Goal: Information Seeking & Learning: Learn about a topic

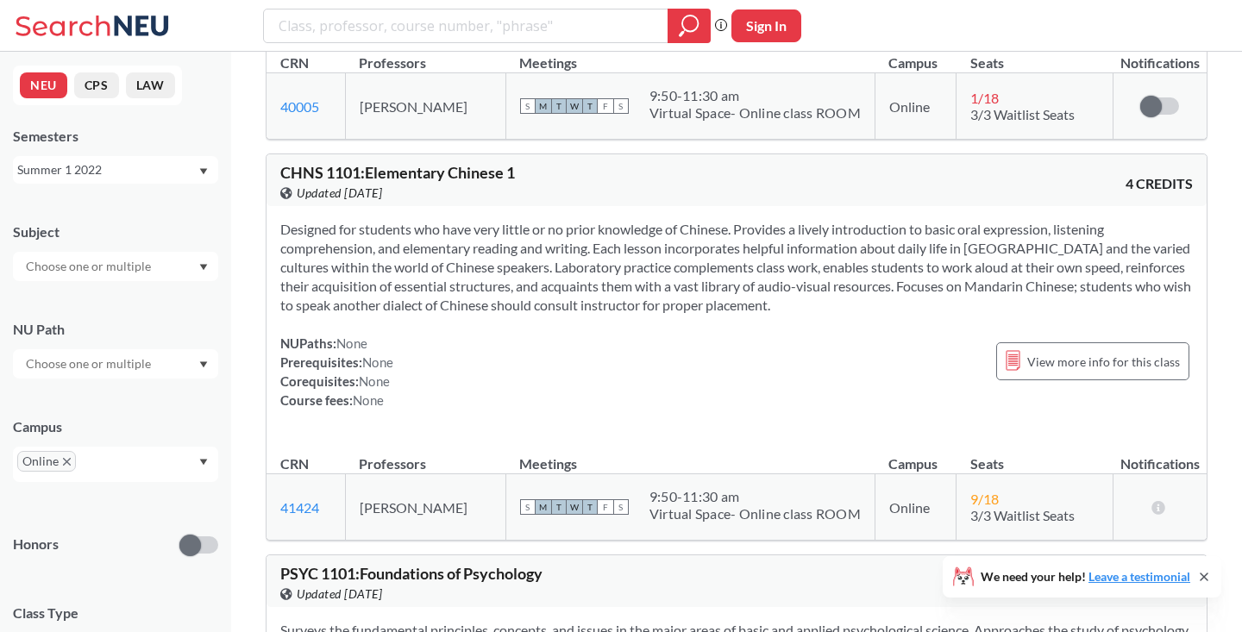
scroll to position [2448, 0]
click at [508, 28] on input "search" at bounding box center [466, 25] width 379 height 29
type input "c"
type input "black pop culture"
click at [688, 34] on icon "magnifying glass" at bounding box center [689, 26] width 21 height 24
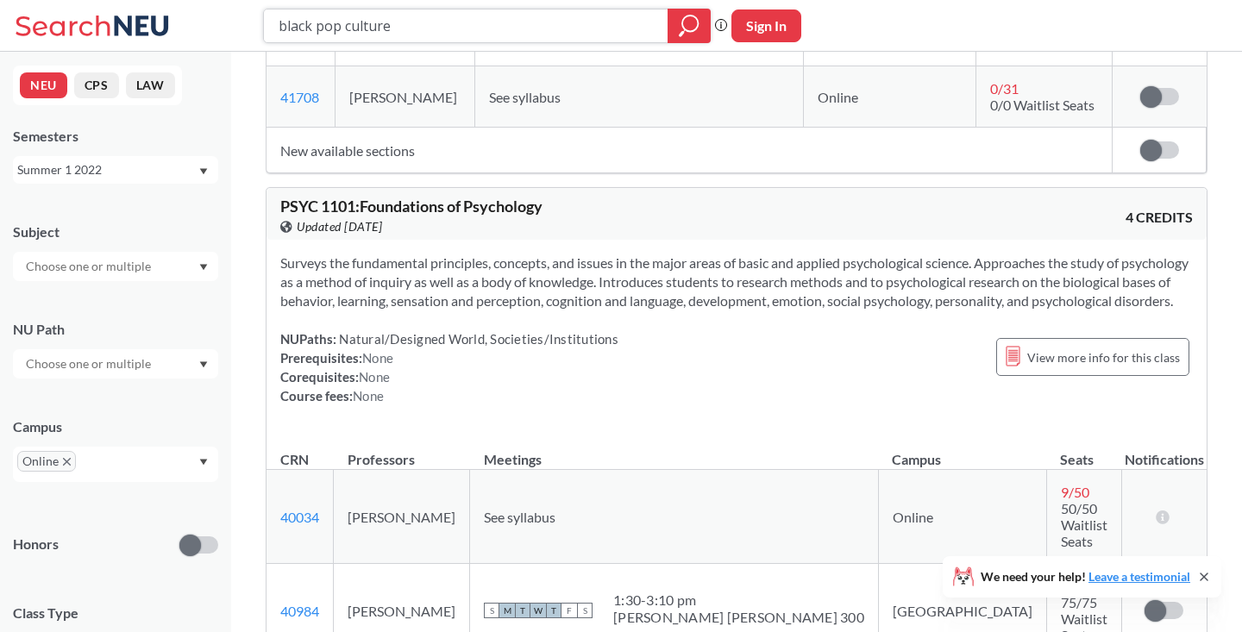
scroll to position [3902, 0]
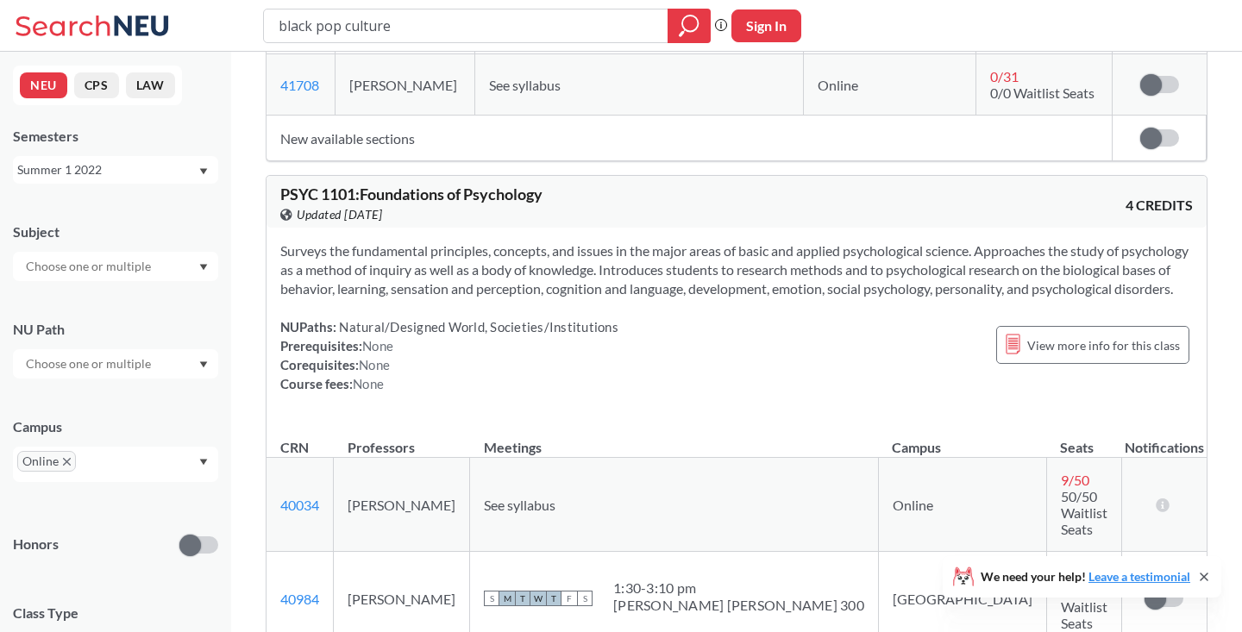
click at [129, 169] on div "Summer 1 2022" at bounding box center [107, 169] width 180 height 19
click at [130, 216] on div "Fall 2025" at bounding box center [119, 207] width 195 height 19
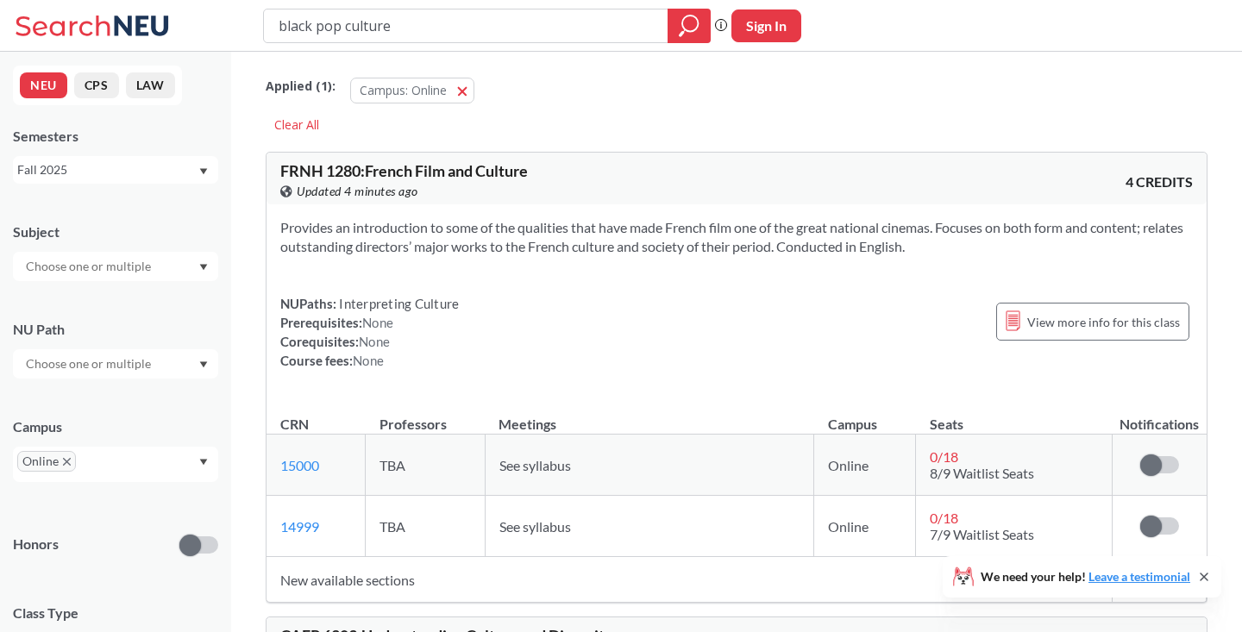
click at [140, 269] on input "text" at bounding box center [89, 266] width 145 height 21
click at [128, 351] on p "Psychology - CPS" at bounding box center [119, 355] width 195 height 17
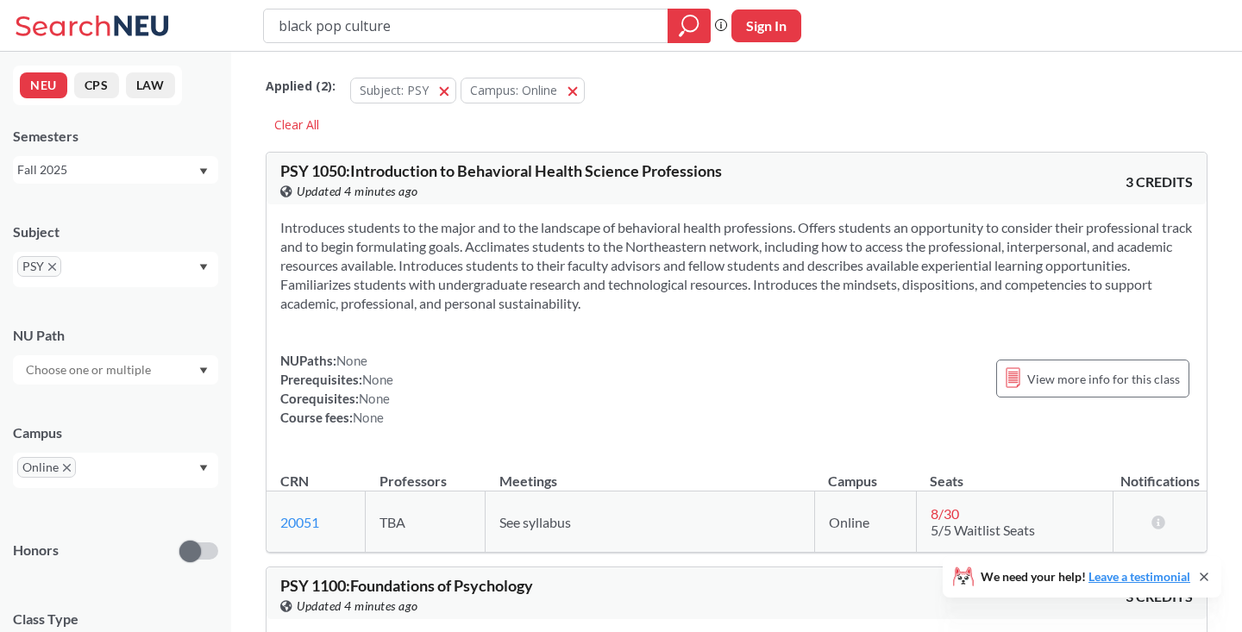
click at [435, 368] on div "NUPaths: None Prerequisites: None Corequisites: None Course fees: None View mor…" at bounding box center [736, 389] width 913 height 76
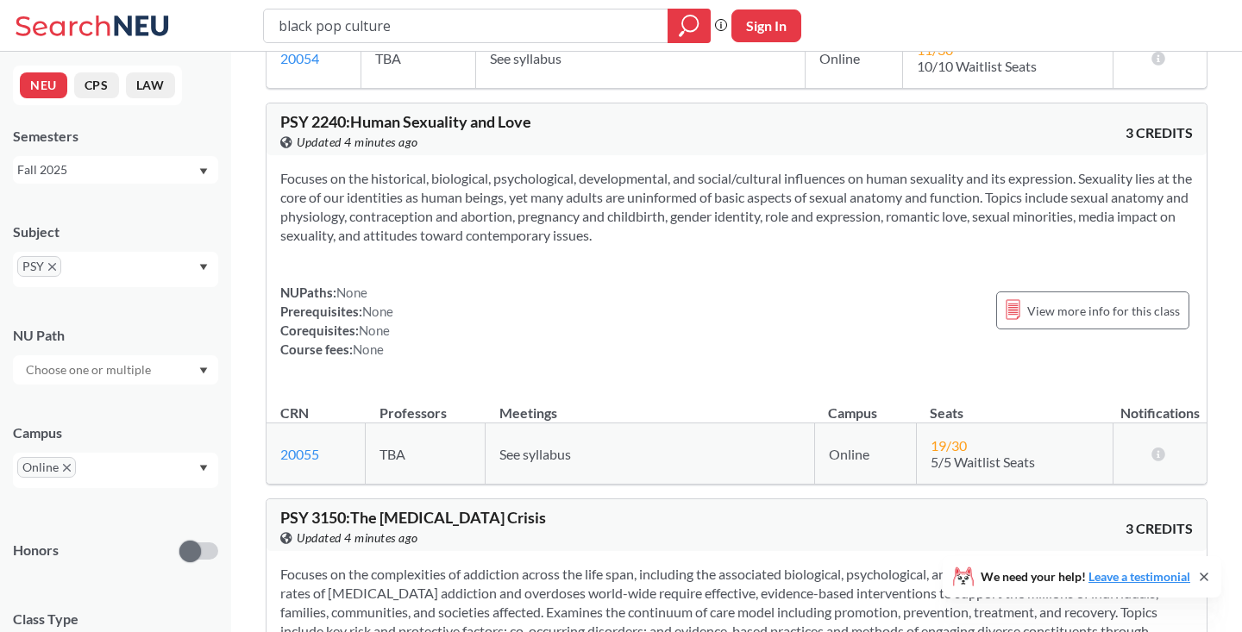
scroll to position [1741, 0]
click at [106, 275] on input "text" at bounding box center [91, 272] width 51 height 21
click at [103, 317] on p "Health Sci - Interdisciplinary" at bounding box center [119, 324] width 195 height 17
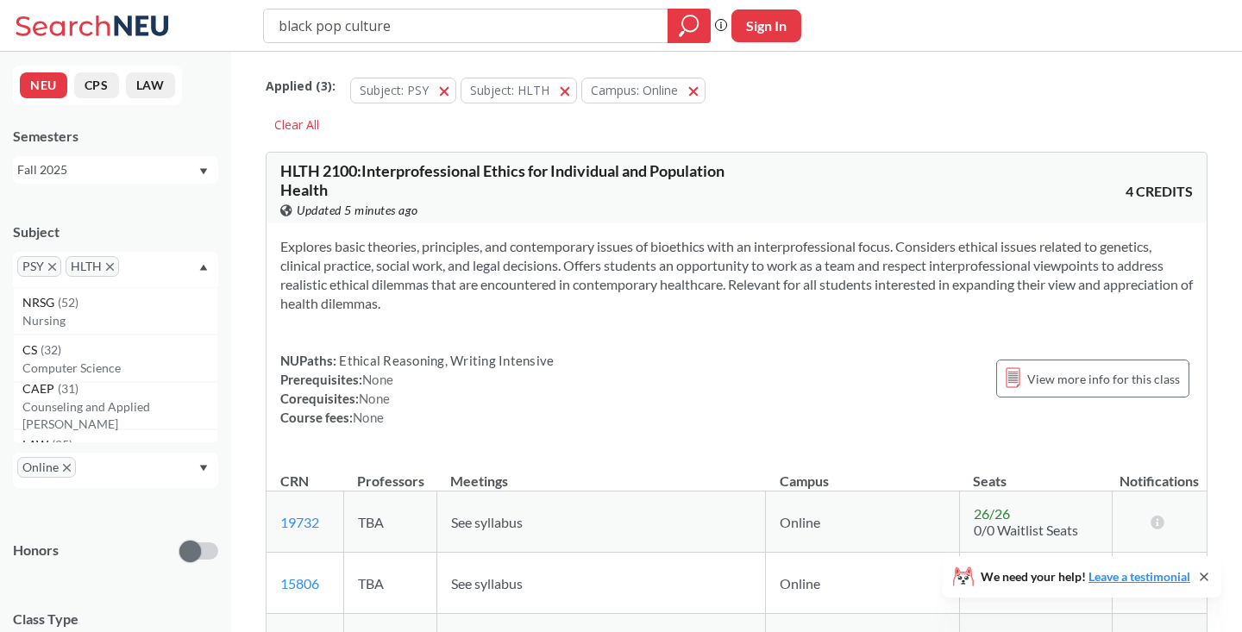
click at [53, 266] on icon "X to remove pill" at bounding box center [52, 267] width 8 height 8
click at [95, 318] on p "Public Health" at bounding box center [119, 325] width 195 height 17
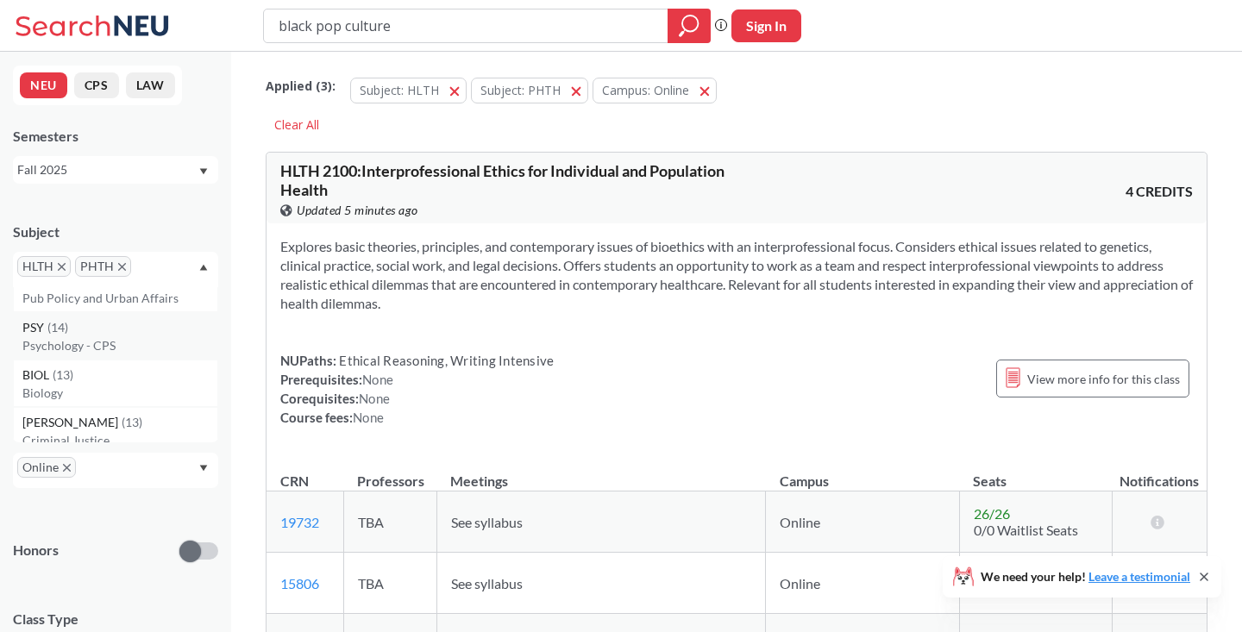
click at [89, 345] on p "Psychology - CPS" at bounding box center [119, 345] width 195 height 17
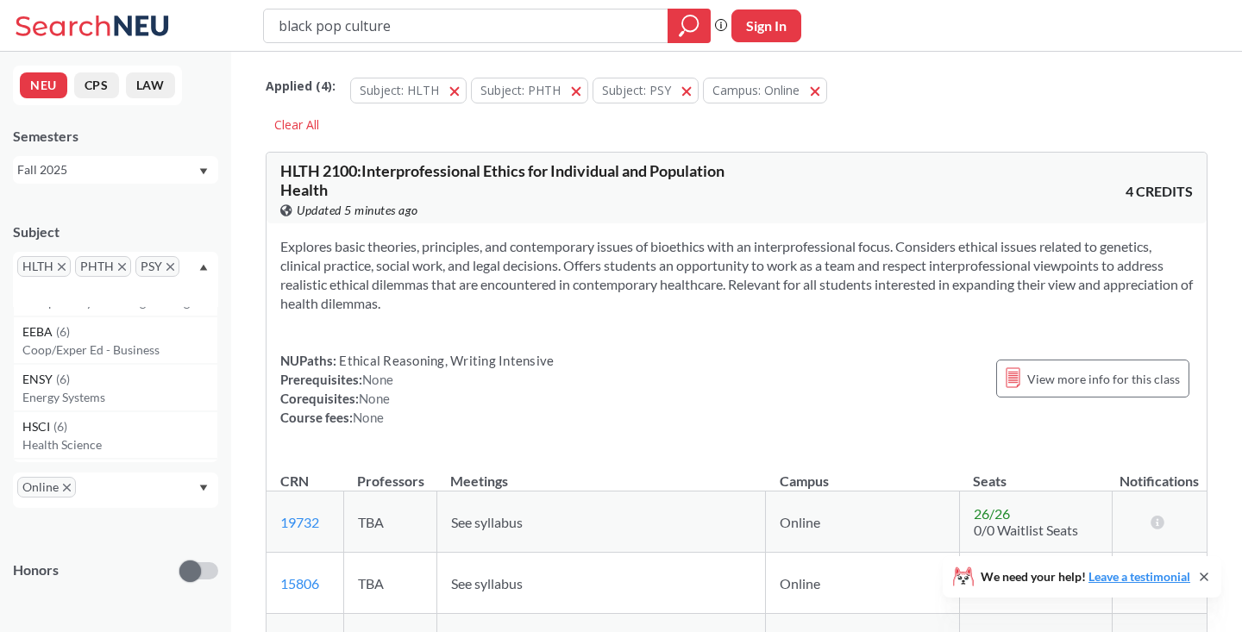
scroll to position [1491, 0]
click at [82, 367] on p "Health Science" at bounding box center [119, 368] width 195 height 17
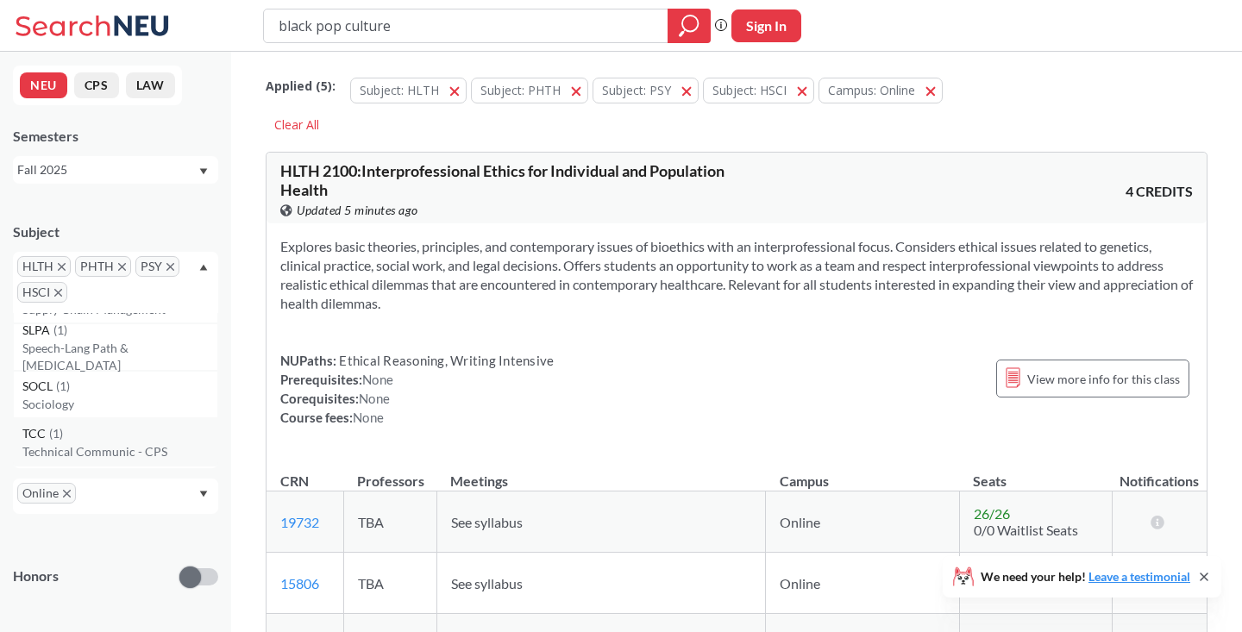
scroll to position [5767, 0]
click at [97, 417] on p "Sociology" at bounding box center [119, 415] width 195 height 17
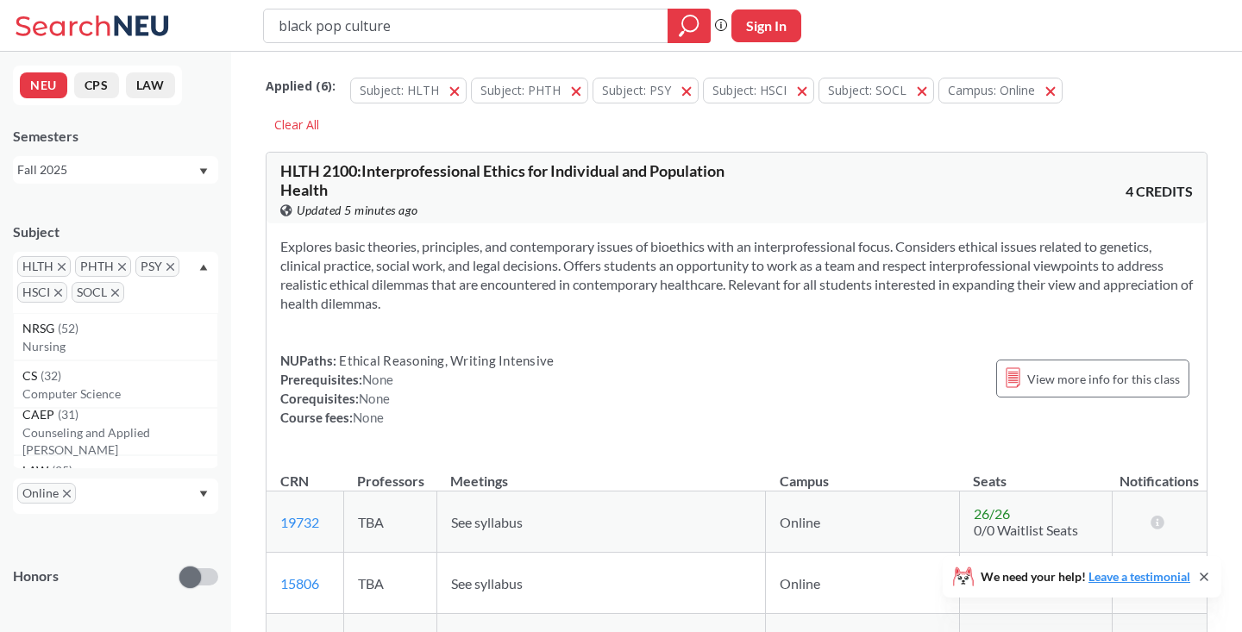
click at [211, 218] on div "Subject HLTH PHTH PSY HSCI SOCL NRSG ( 52 ) Nursing CS ( 32 ) Computer Science …" at bounding box center [115, 259] width 205 height 108
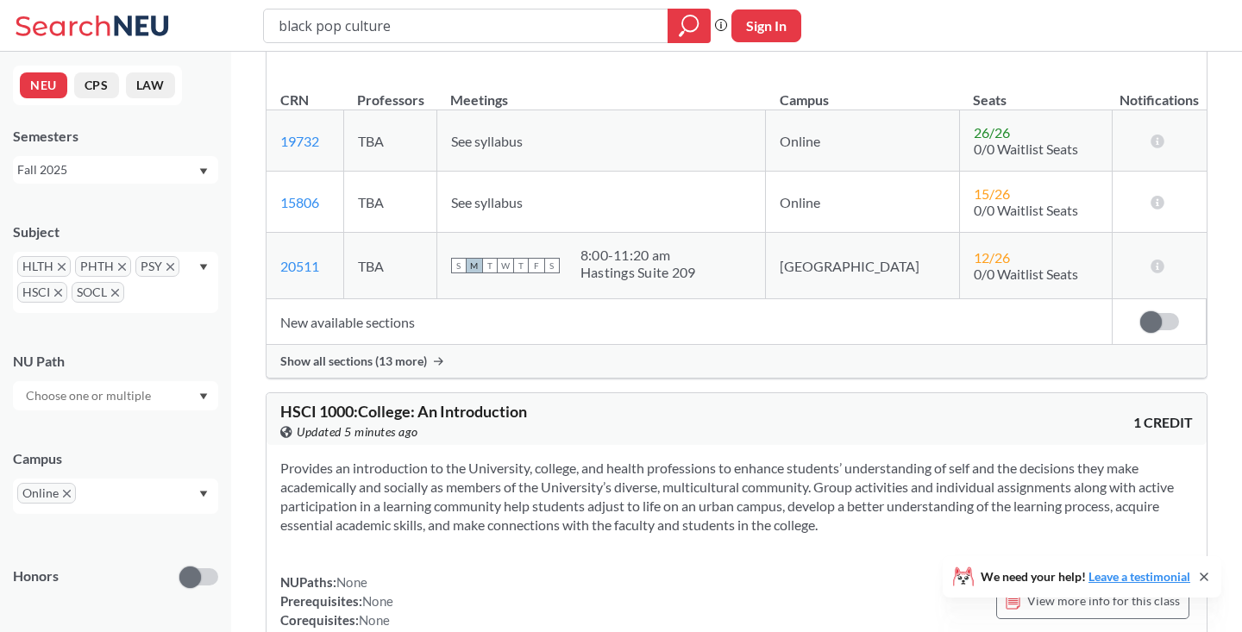
scroll to position [383, 0]
click at [57, 295] on icon "X to remove pill" at bounding box center [58, 293] width 8 height 8
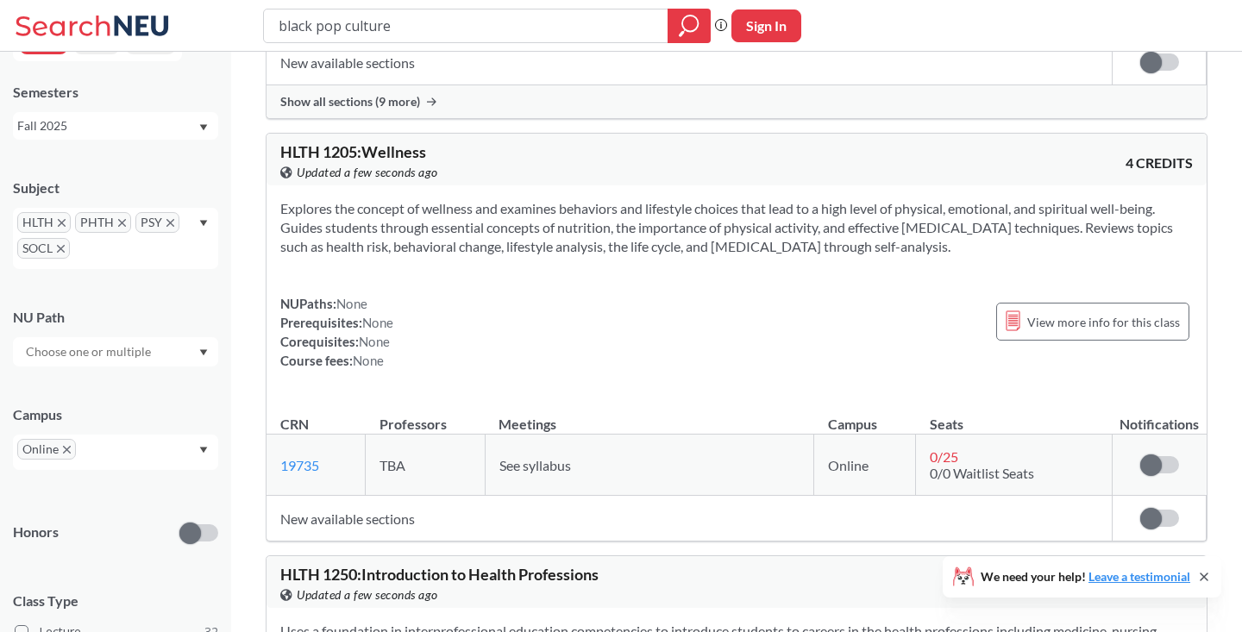
scroll to position [53, 0]
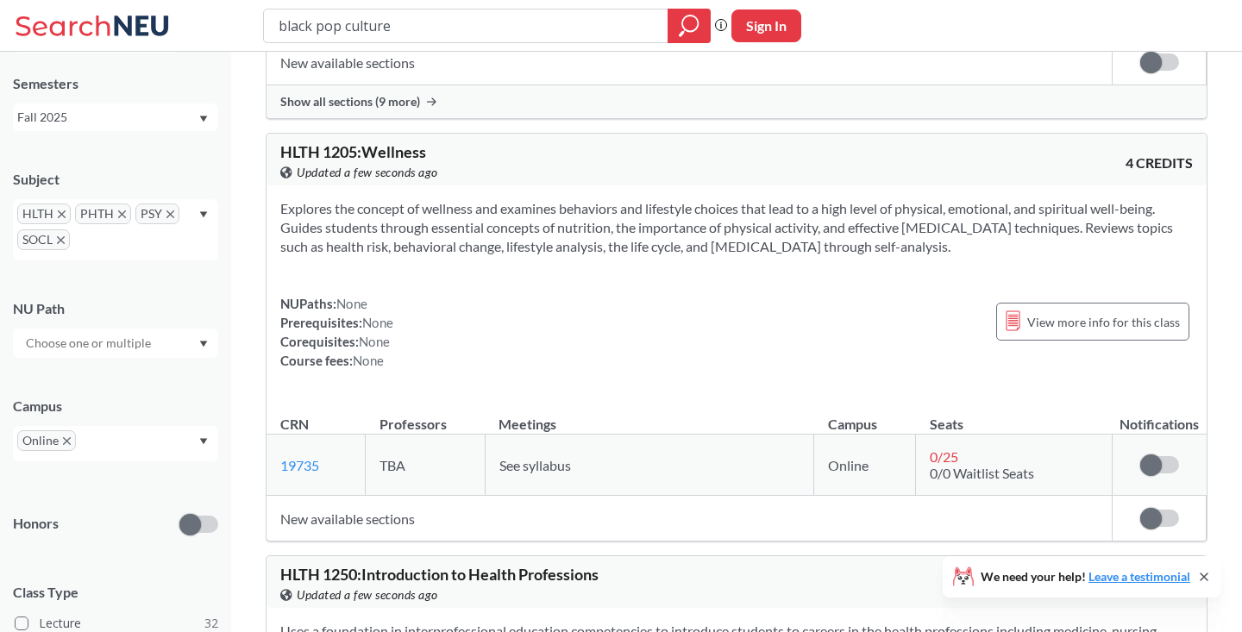
click at [130, 350] on input "text" at bounding box center [89, 343] width 145 height 21
click at [118, 426] on span "Difference/Diversity" at bounding box center [79, 431] width 115 height 19
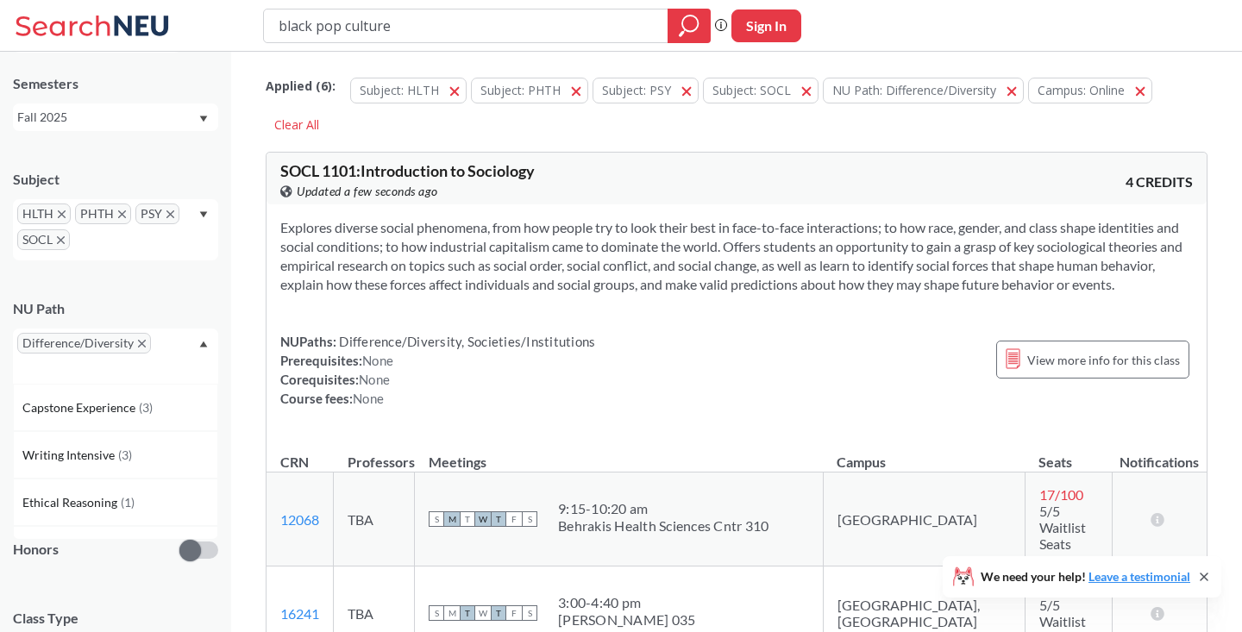
click at [147, 360] on div "Difference/Diversity" at bounding box center [115, 356] width 205 height 55
click at [174, 358] on div "Difference/Diversity" at bounding box center [115, 356] width 205 height 55
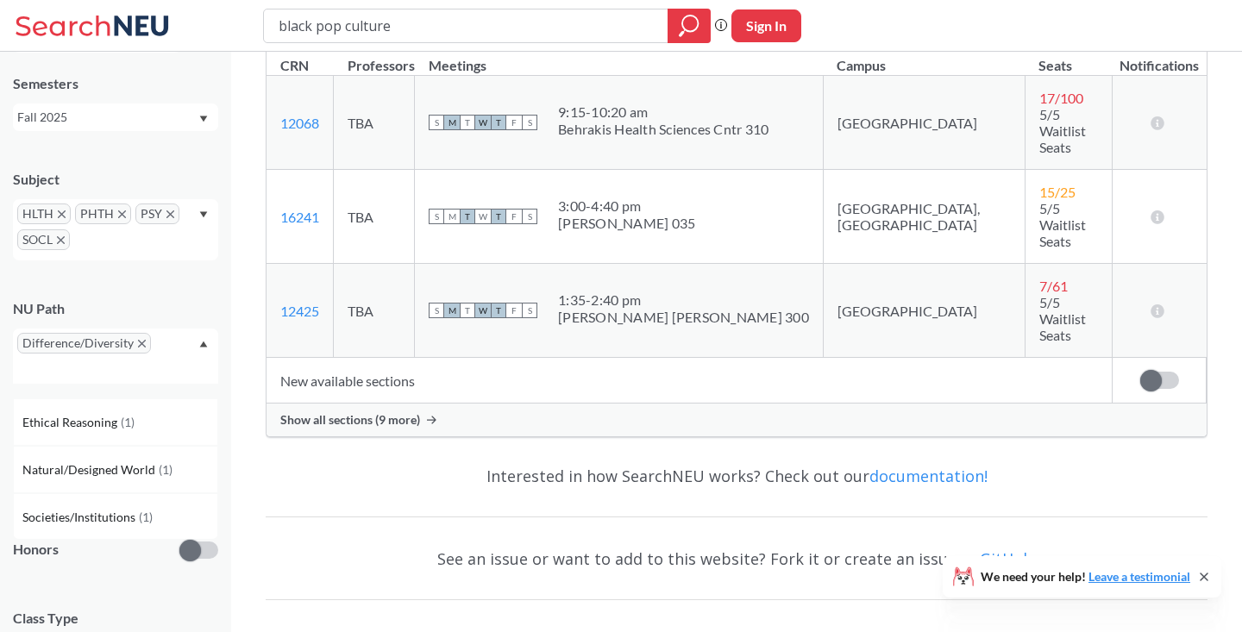
scroll to position [82, 0]
click at [132, 438] on div "Ethical Reasoning ( 1 )" at bounding box center [115, 420] width 205 height 47
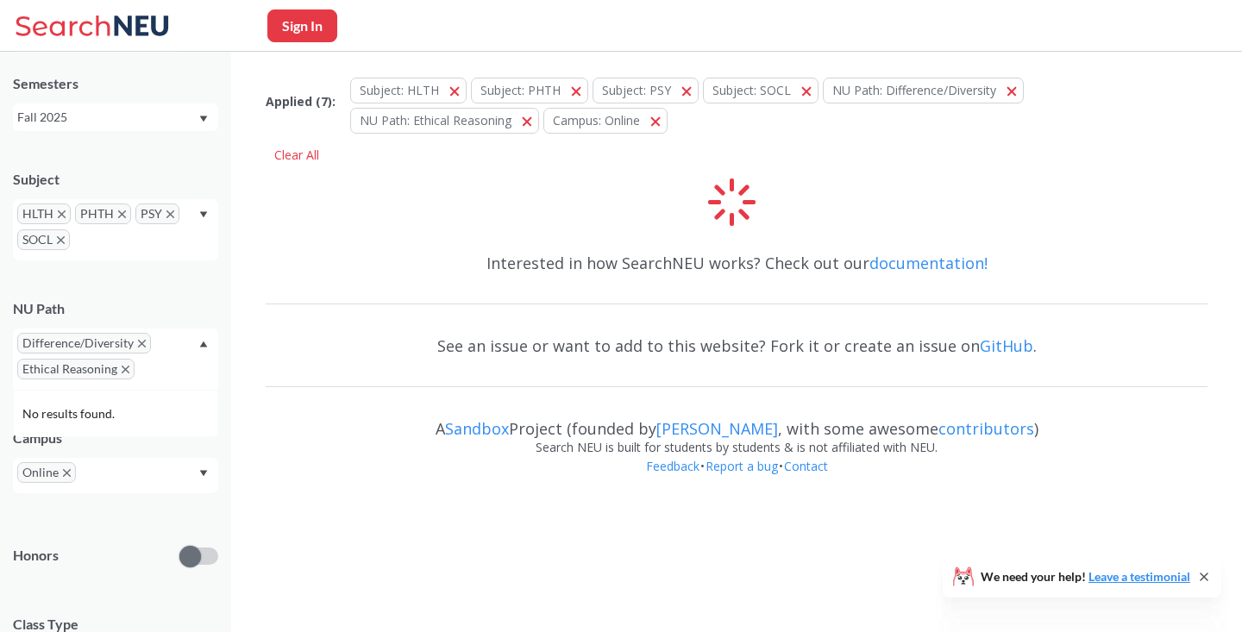
click at [166, 357] on div "Difference/Diversity Ethical Reasoning" at bounding box center [115, 359] width 205 height 61
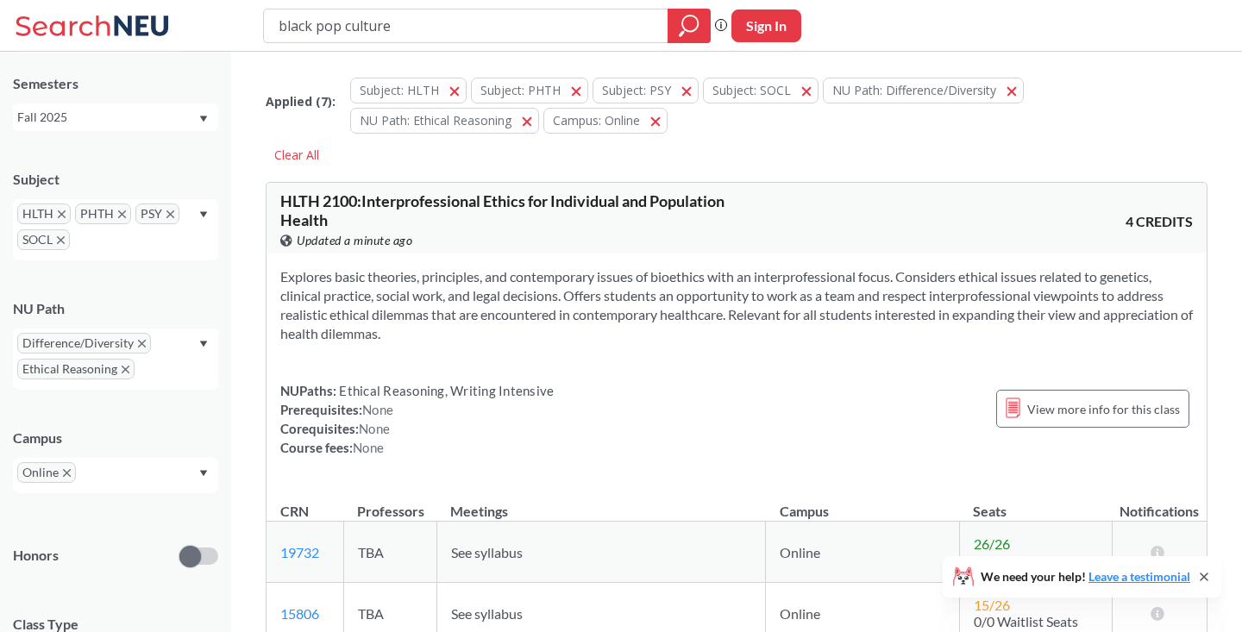
click at [140, 342] on icon "X to remove pill" at bounding box center [142, 344] width 8 height 8
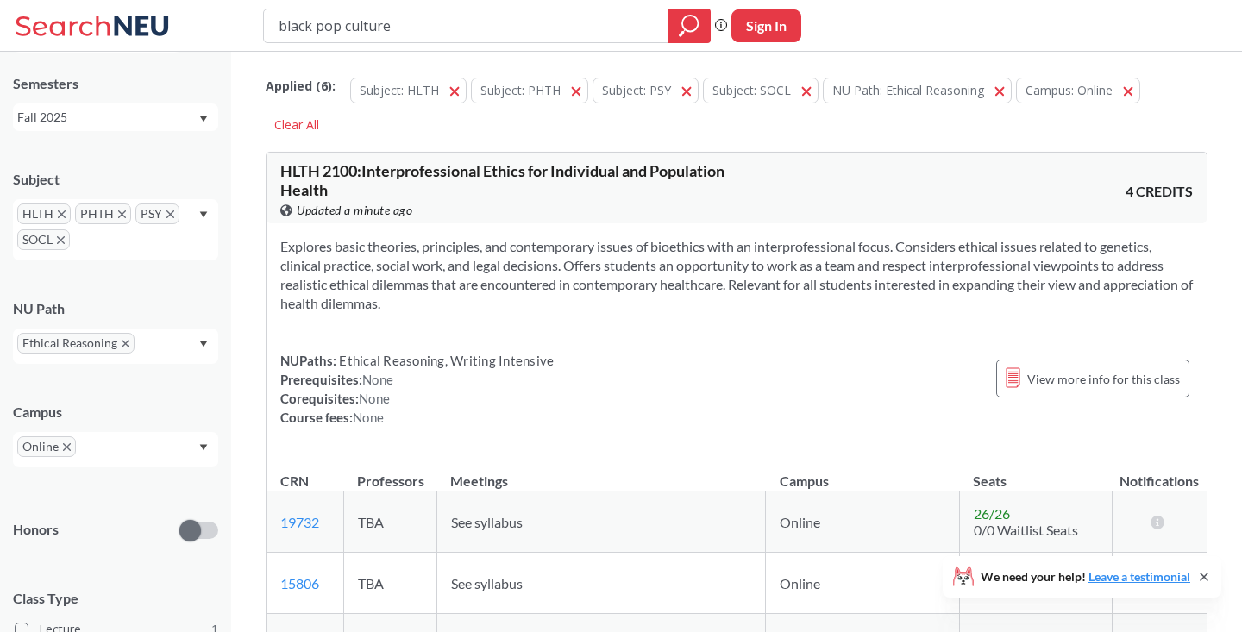
click at [124, 345] on icon "X to remove pill" at bounding box center [126, 344] width 8 height 8
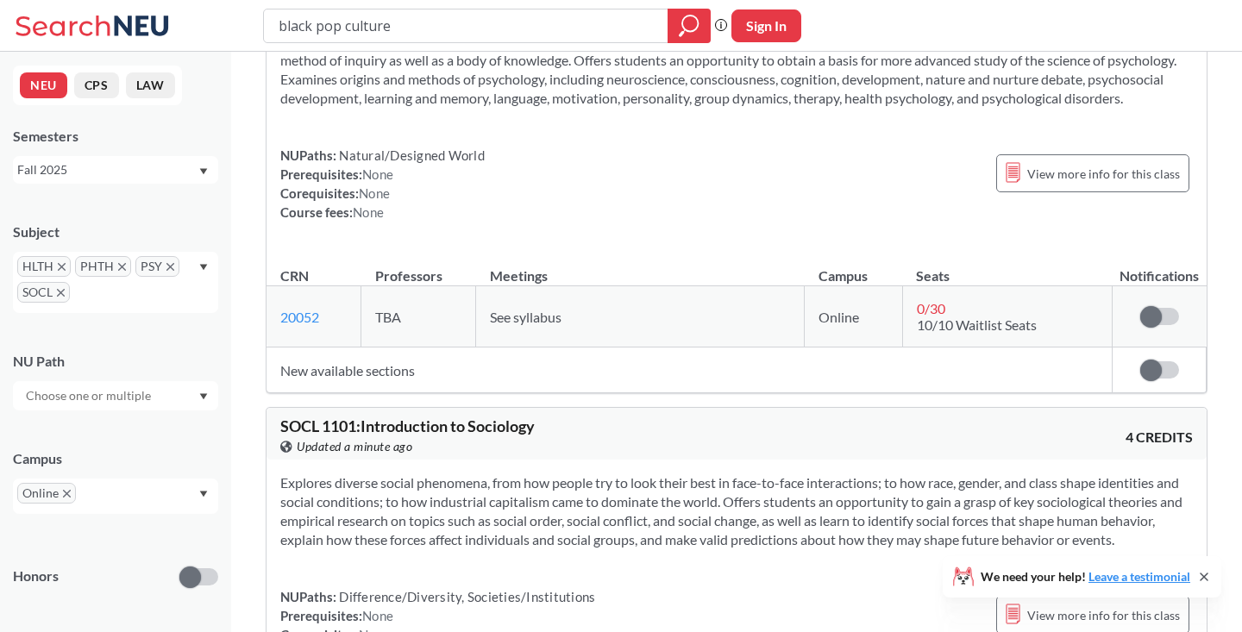
scroll to position [1226, 0]
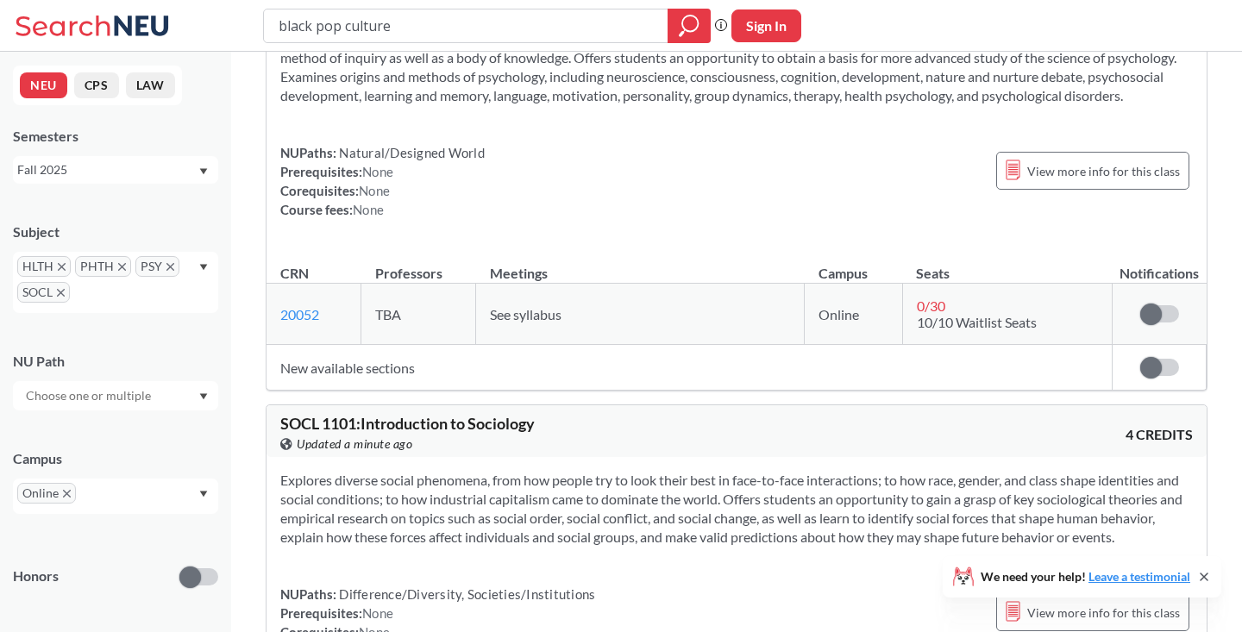
click at [168, 269] on icon "X to remove pill" at bounding box center [170, 267] width 8 height 8
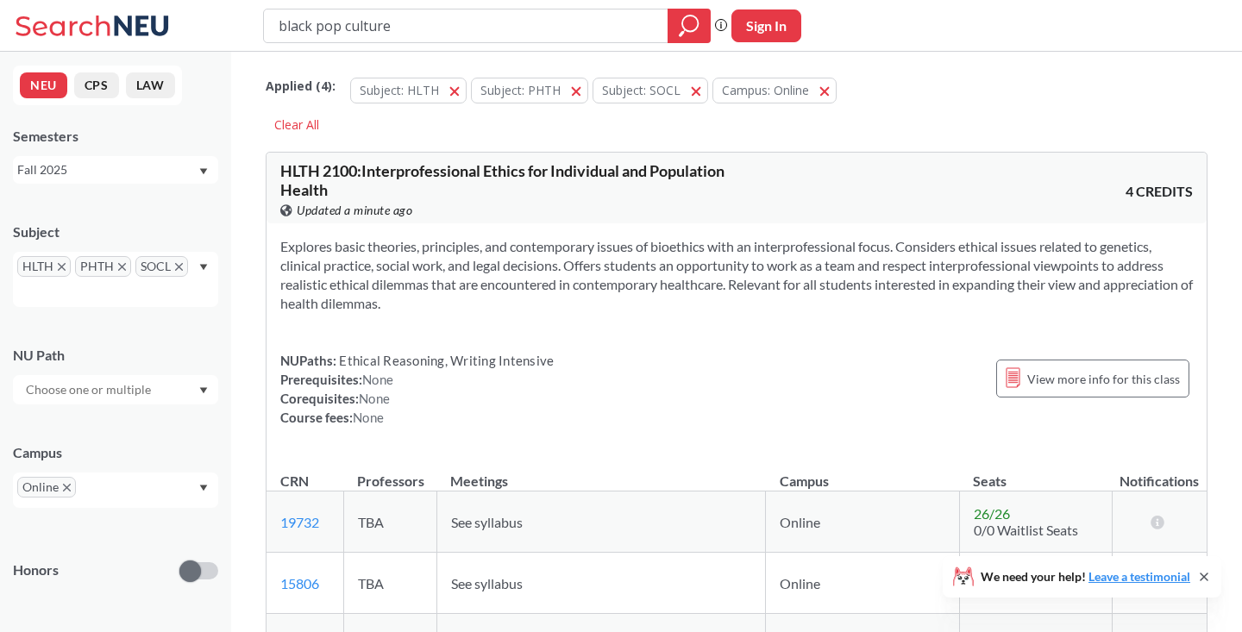
click at [126, 263] on span "PHTH" at bounding box center [103, 266] width 56 height 21
click at [69, 262] on span "HLTH" at bounding box center [43, 266] width 53 height 21
click at [59, 263] on icon "X to remove pill" at bounding box center [62, 267] width 8 height 8
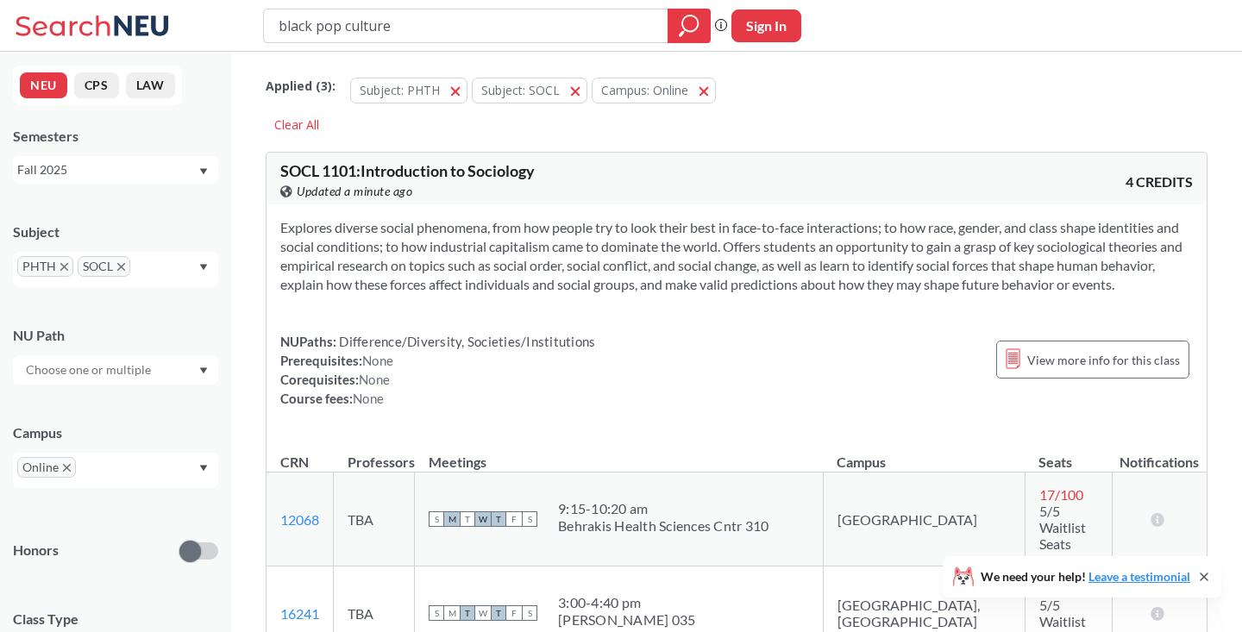
click at [63, 264] on icon "X to remove pill" at bounding box center [64, 267] width 8 height 8
click at [54, 267] on span "SOCL" at bounding box center [43, 266] width 53 height 21
click at [60, 267] on icon "X to remove pill" at bounding box center [61, 267] width 8 height 8
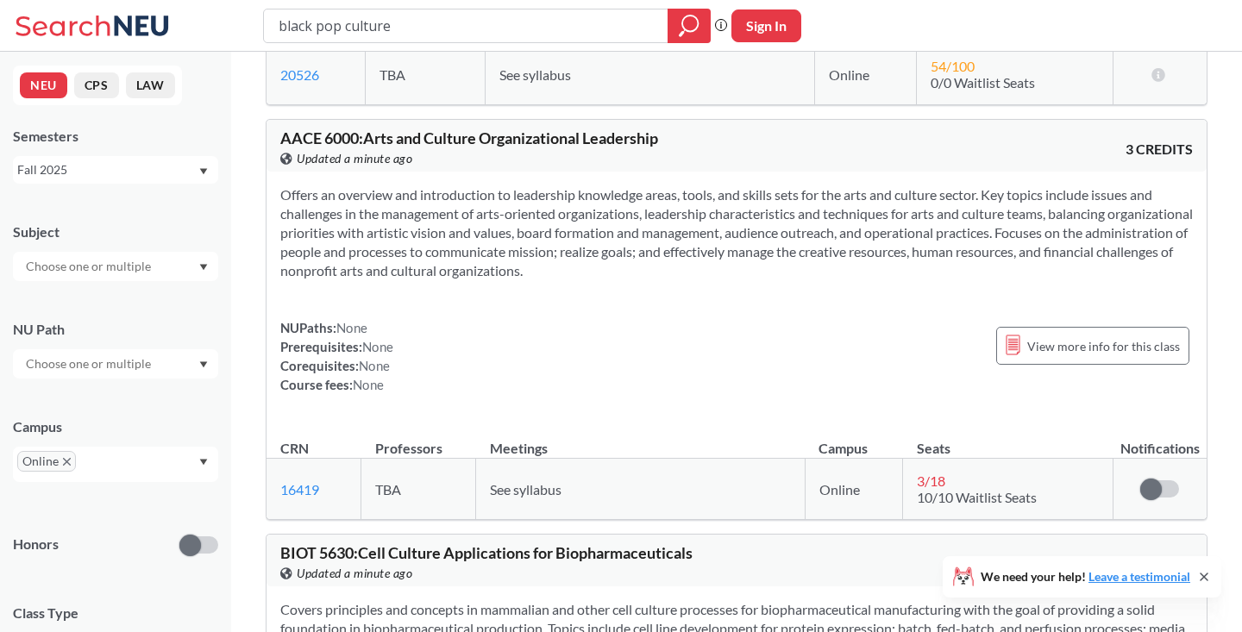
scroll to position [873, 0]
click at [116, 268] on input "text" at bounding box center [89, 266] width 145 height 21
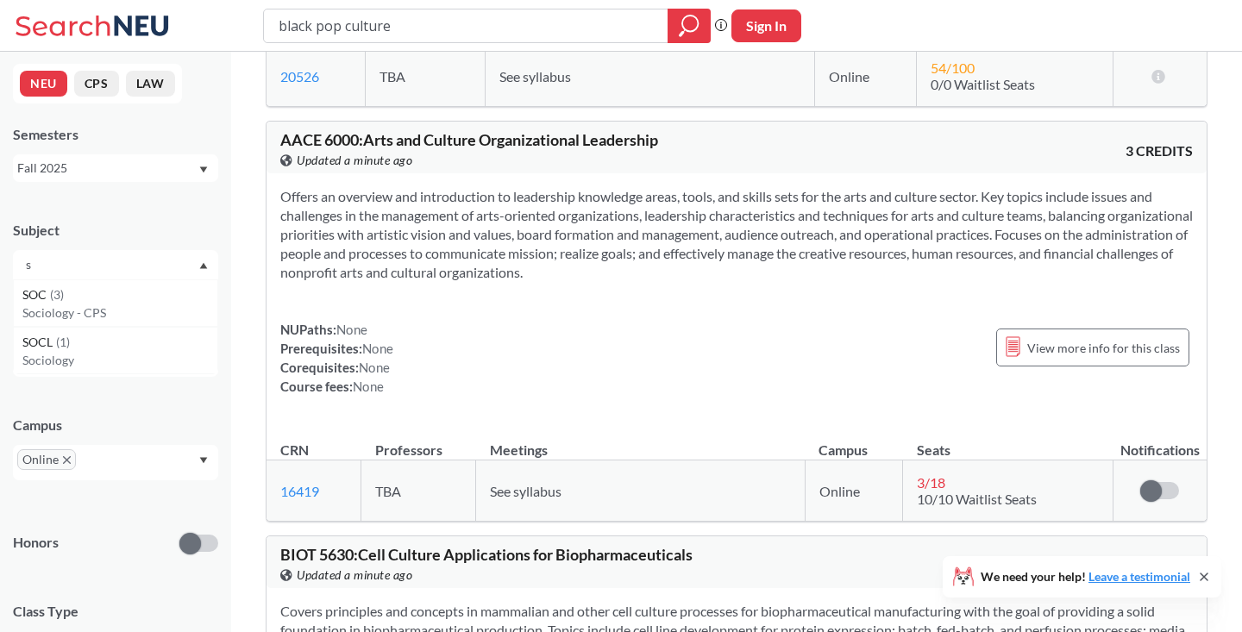
scroll to position [1885, 0]
type input "s"
click at [91, 369] on p "Sociology" at bounding box center [119, 373] width 195 height 17
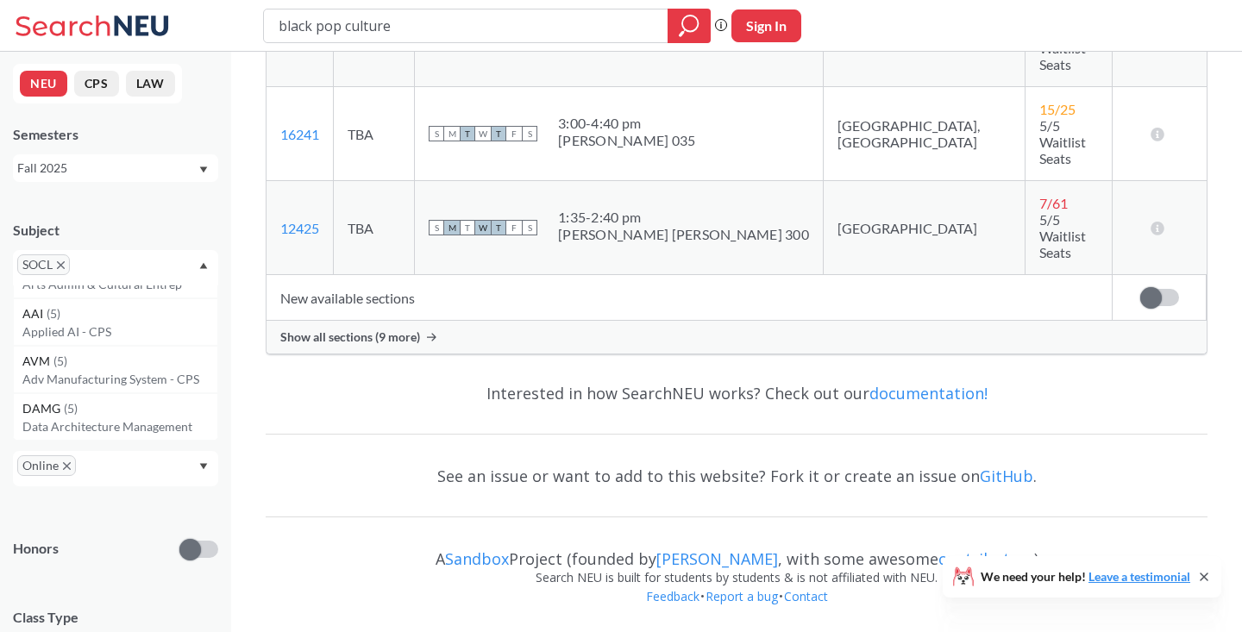
scroll to position [397, 0]
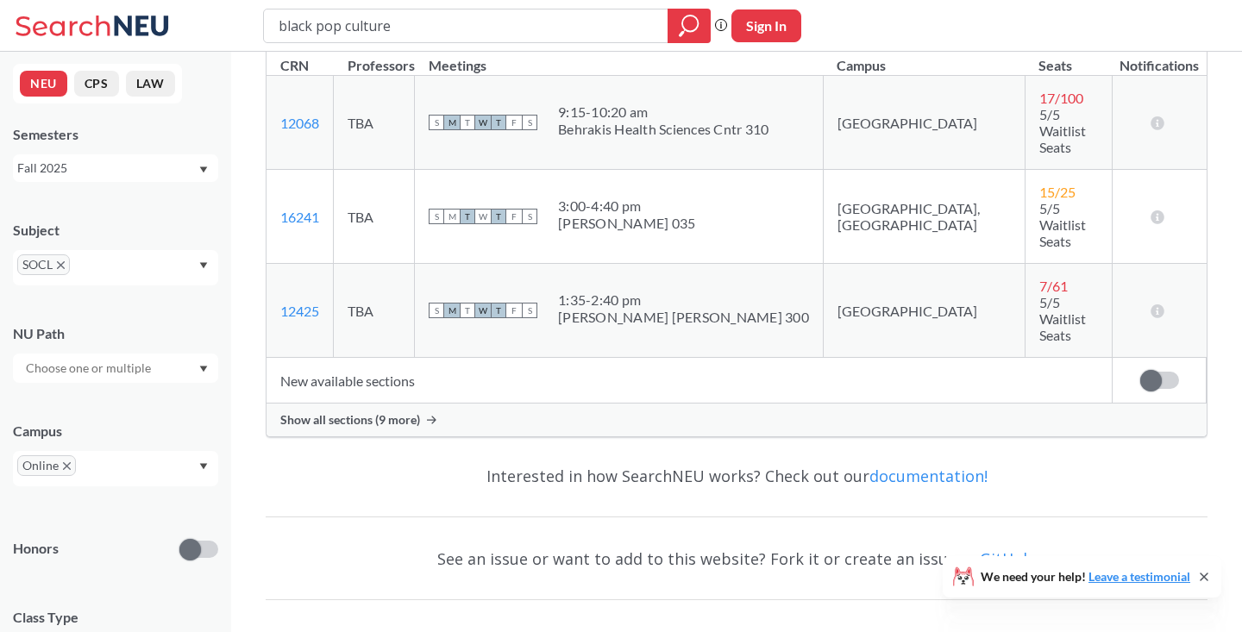
click at [393, 534] on div "See an issue or want to add to this website? Fork it or create an issue on GitH…" at bounding box center [737, 559] width 942 height 50
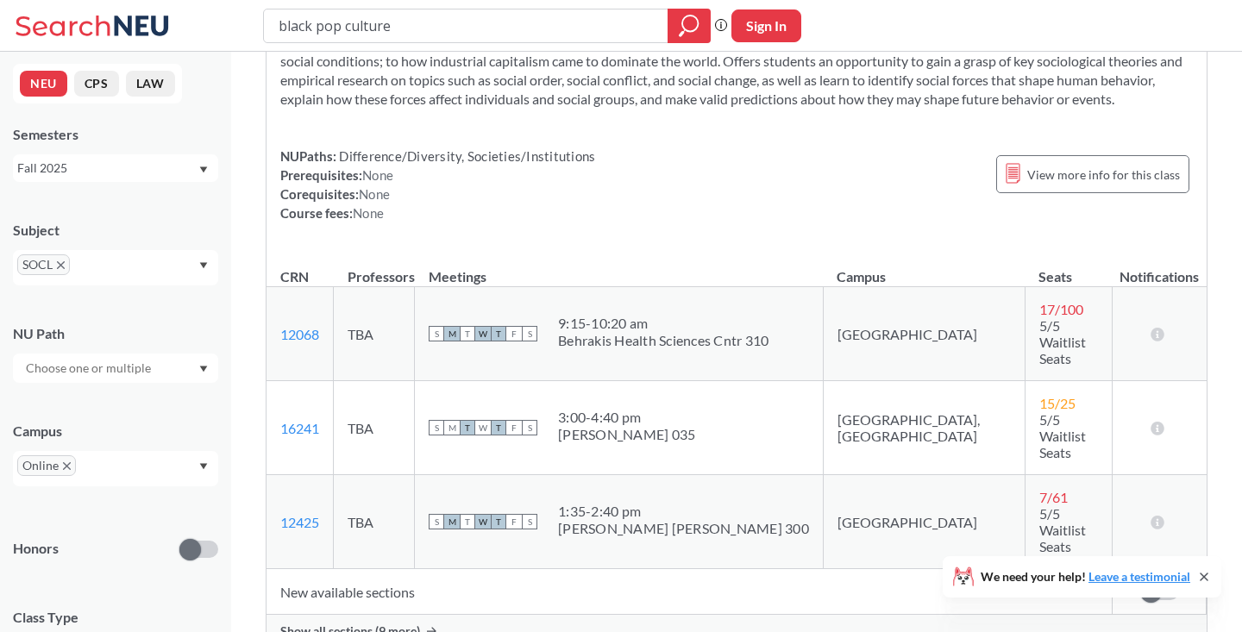
scroll to position [190, 0]
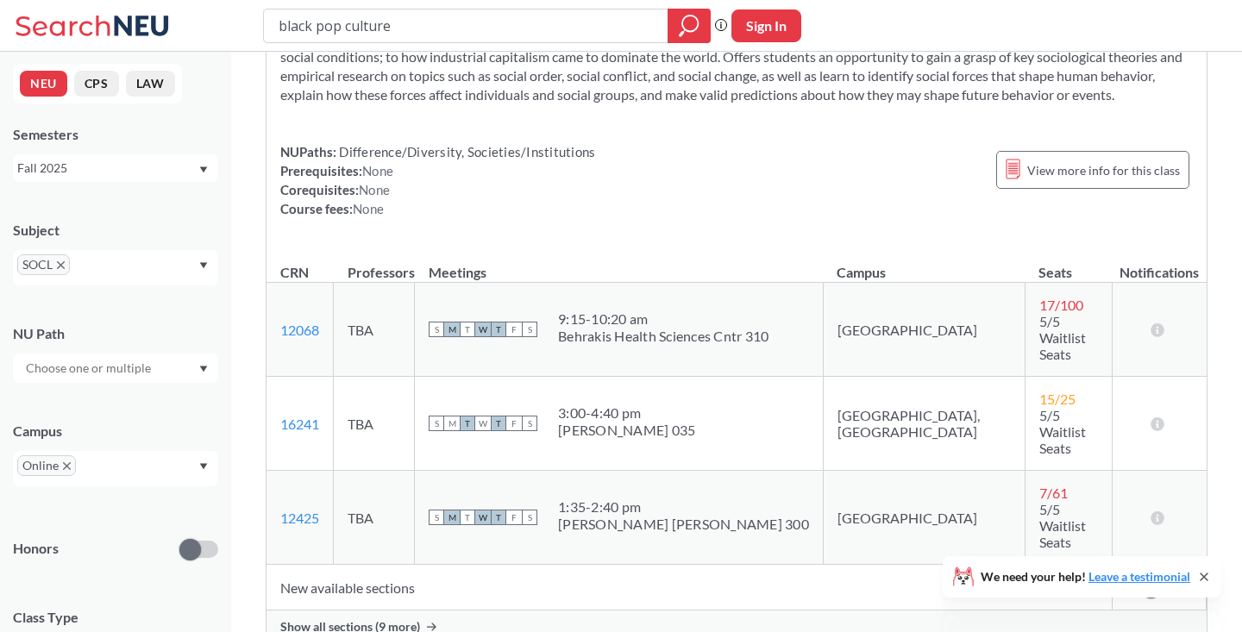
click at [198, 270] on div "SOCL" at bounding box center [115, 267] width 205 height 35
click at [61, 260] on span "SOCL" at bounding box center [43, 264] width 53 height 21
click at [53, 264] on span "SOCL" at bounding box center [43, 264] width 53 height 21
click at [56, 264] on span "SOCL" at bounding box center [43, 264] width 53 height 21
click at [60, 264] on icon "X to remove pill" at bounding box center [61, 265] width 8 height 8
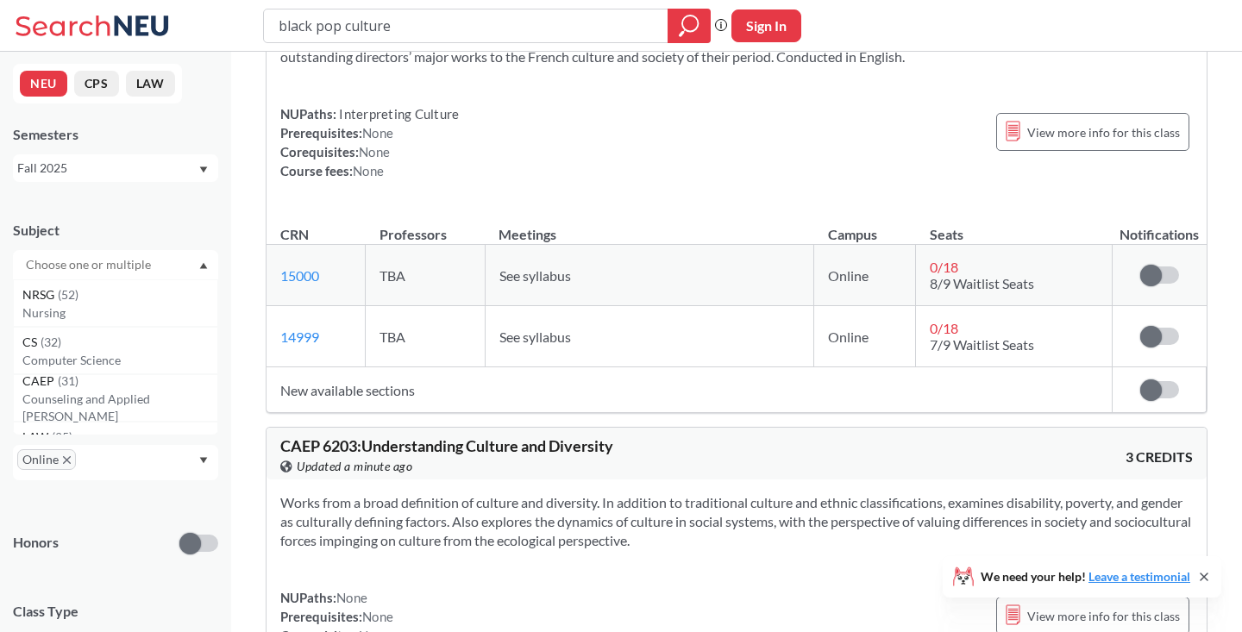
click at [116, 272] on input "text" at bounding box center [89, 264] width 145 height 21
type input "psy"
click at [146, 344] on div "PSYC ( 1 )" at bounding box center [119, 342] width 195 height 19
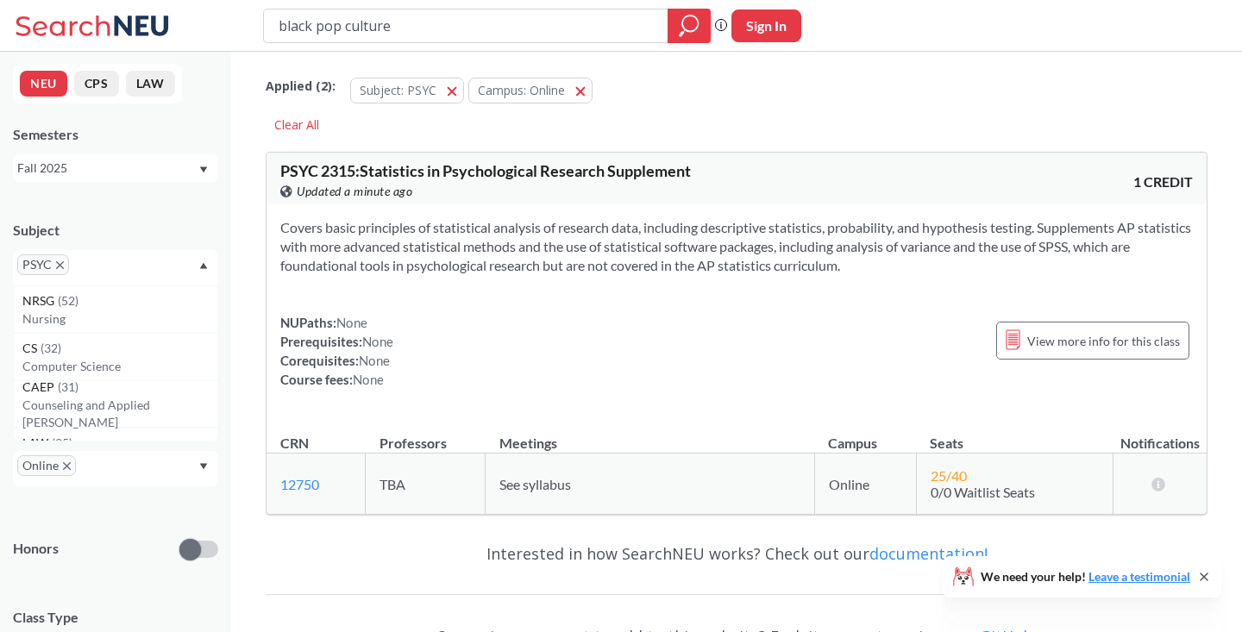
click at [65, 265] on span "PSYC" at bounding box center [43, 264] width 52 height 21
click at [61, 263] on icon "X to remove pill" at bounding box center [60, 265] width 8 height 8
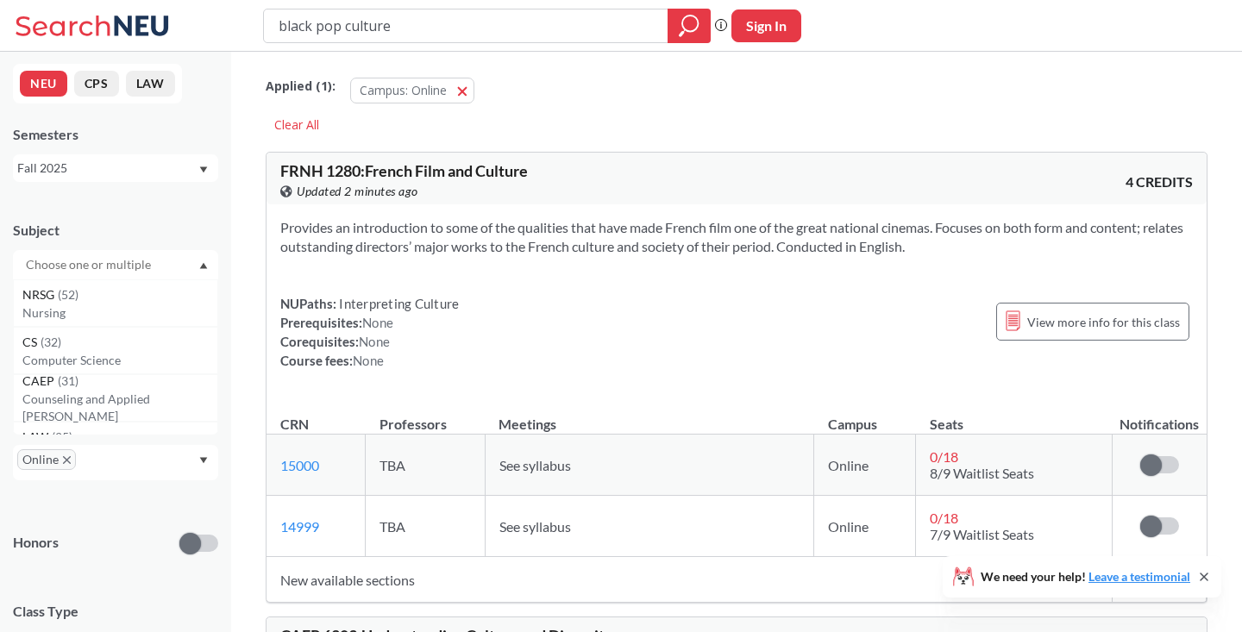
click at [63, 264] on input "text" at bounding box center [89, 264] width 145 height 21
type input "ps"
click at [103, 298] on div "PSY ( 14 )" at bounding box center [119, 295] width 195 height 19
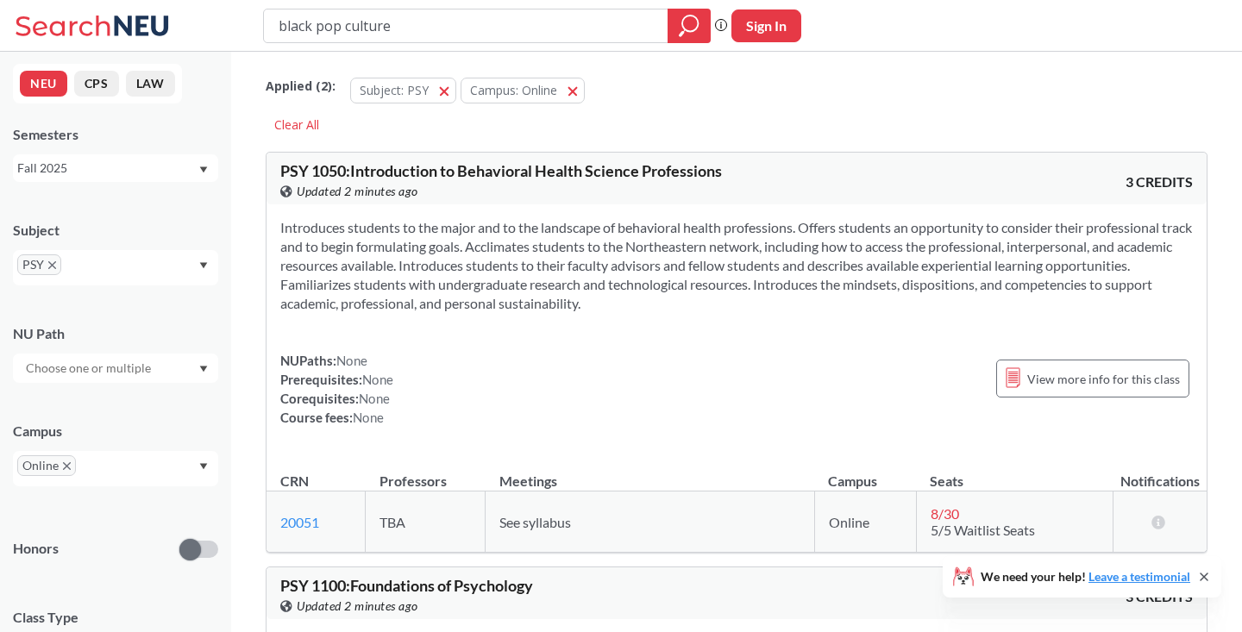
click at [477, 331] on div "Introduces students to the major and to the landscape of behavioral health prof…" at bounding box center [737, 329] width 940 height 250
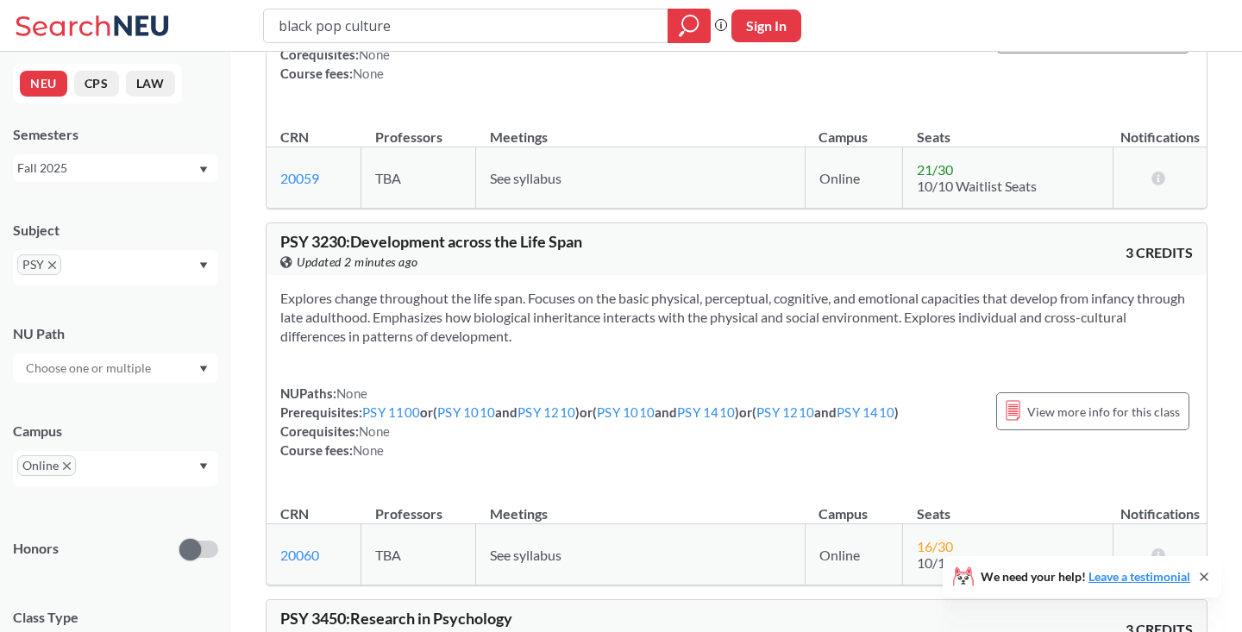
scroll to position [3190, 0]
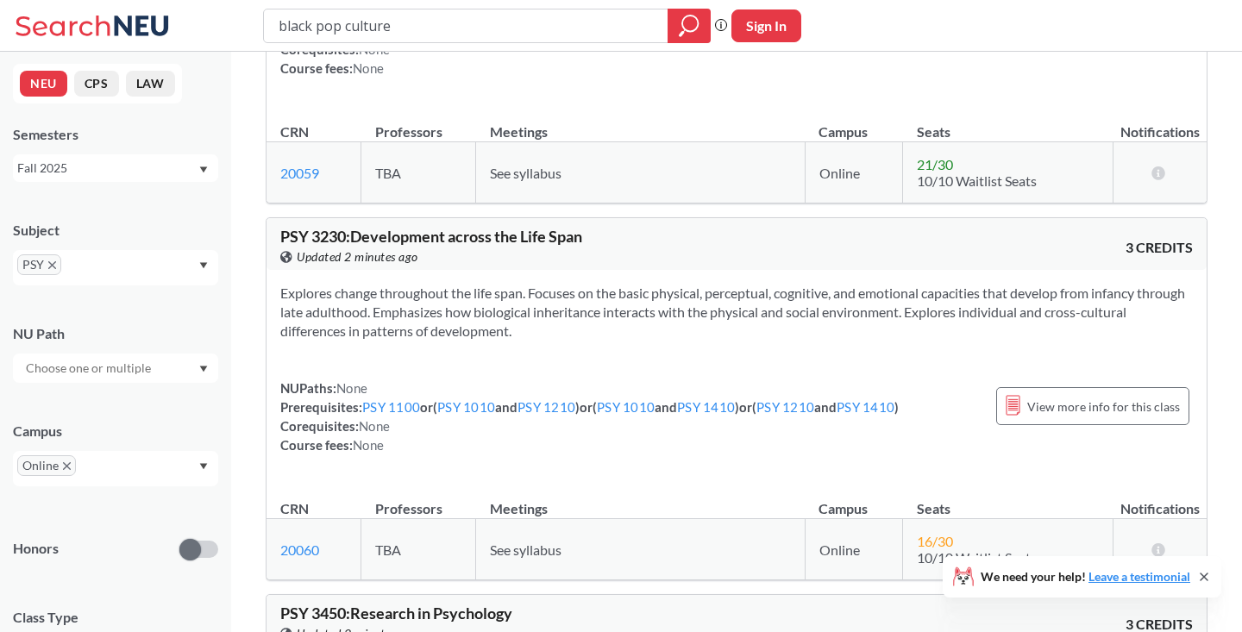
click at [210, 264] on div "PSY" at bounding box center [115, 267] width 205 height 35
click at [53, 271] on span "PSY" at bounding box center [39, 264] width 44 height 21
click at [49, 266] on icon "X to remove pill" at bounding box center [52, 265] width 8 height 8
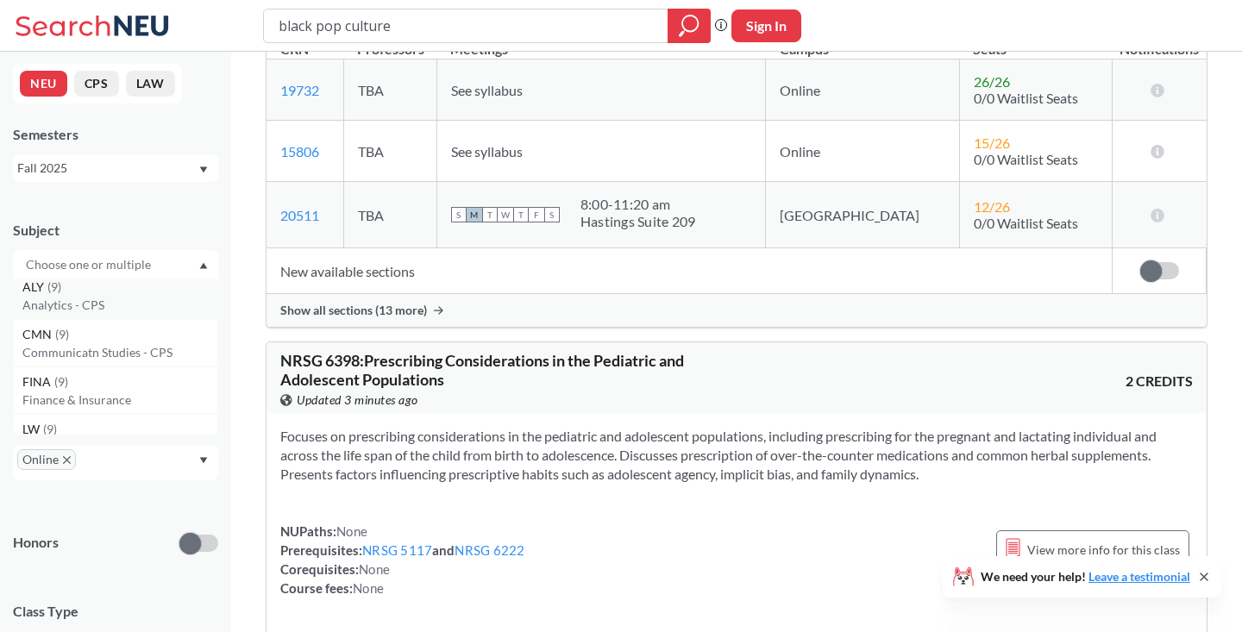
scroll to position [910, 0]
click at [121, 348] on p "Communicatn Studies - CPS" at bounding box center [119, 351] width 195 height 17
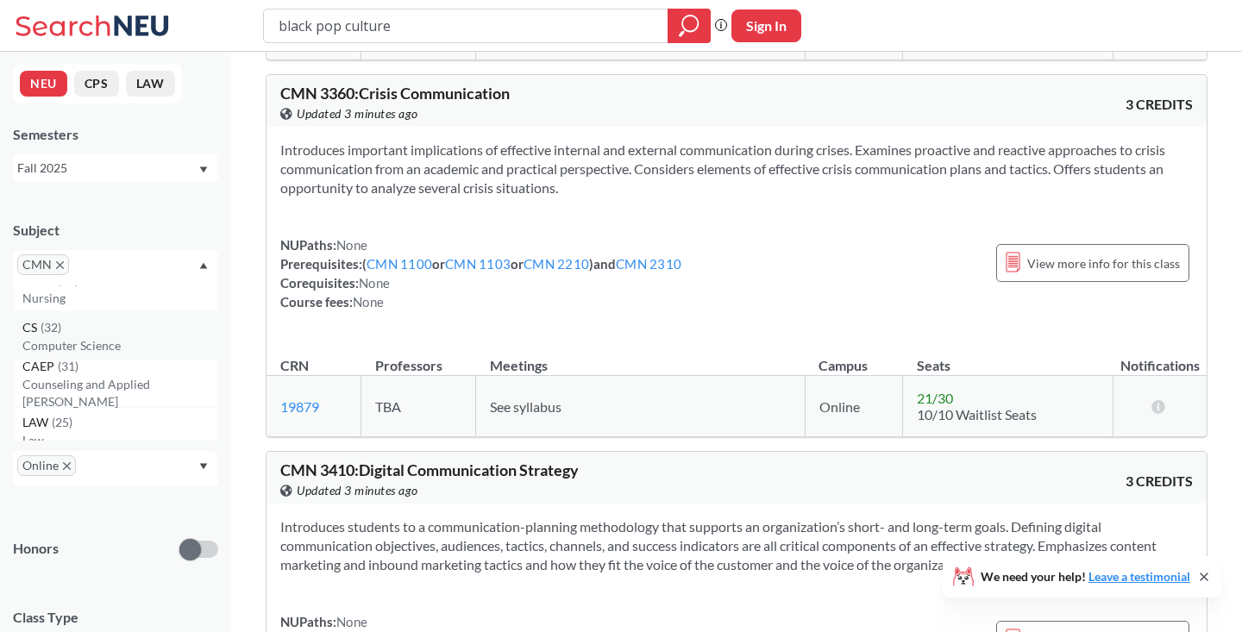
scroll to position [28, 0]
click at [91, 368] on div "CAEP ( 31 )" at bounding box center [119, 358] width 195 height 19
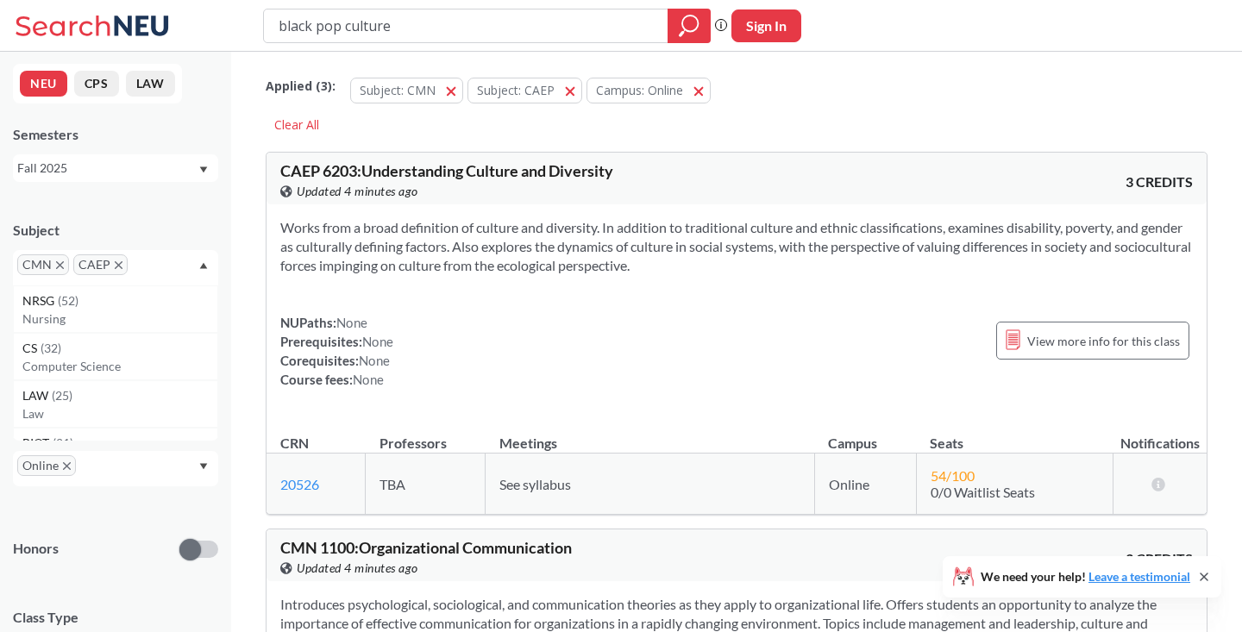
click at [61, 265] on icon "X to remove pill" at bounding box center [60, 265] width 8 height 8
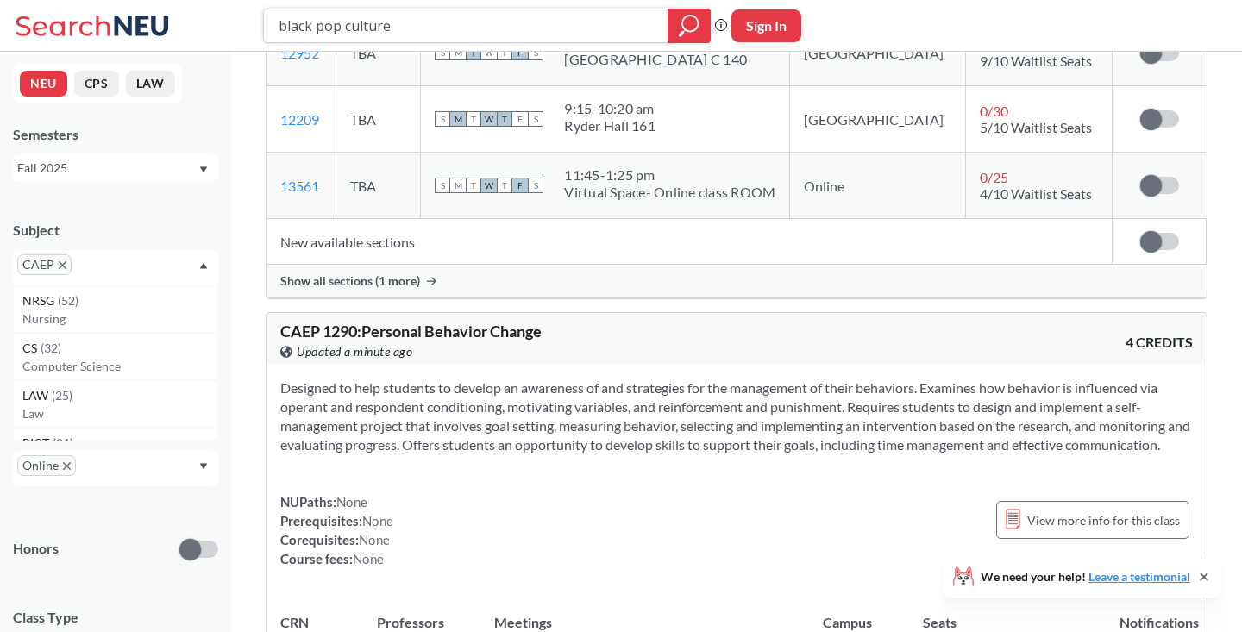
scroll to position [846, 0]
